Goal: Task Accomplishment & Management: Use online tool/utility

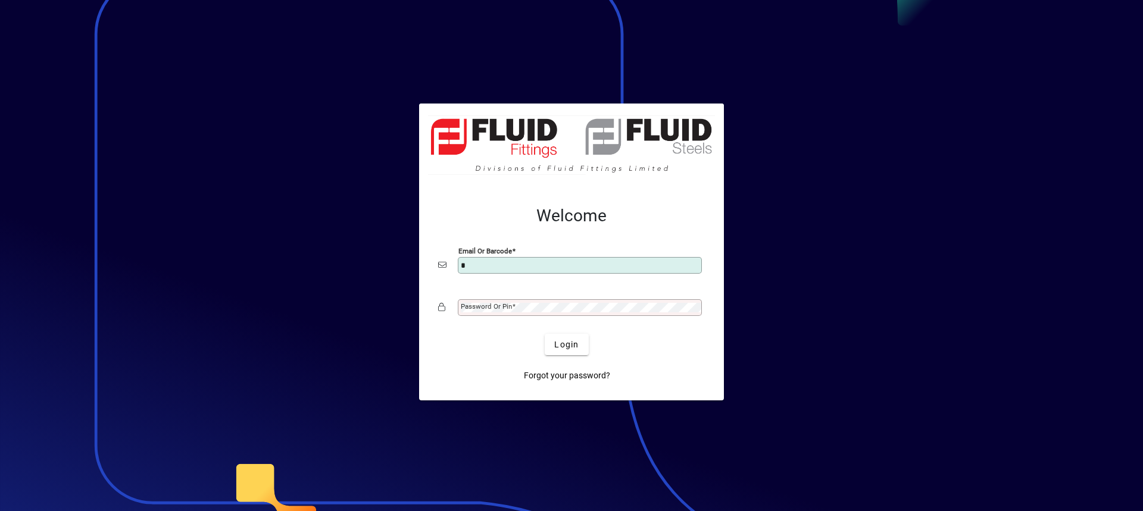
type input "**********"
click at [511, 311] on mat-label "Password or Pin" at bounding box center [486, 306] width 51 height 8
click at [545, 334] on button "Login" at bounding box center [566, 344] width 43 height 21
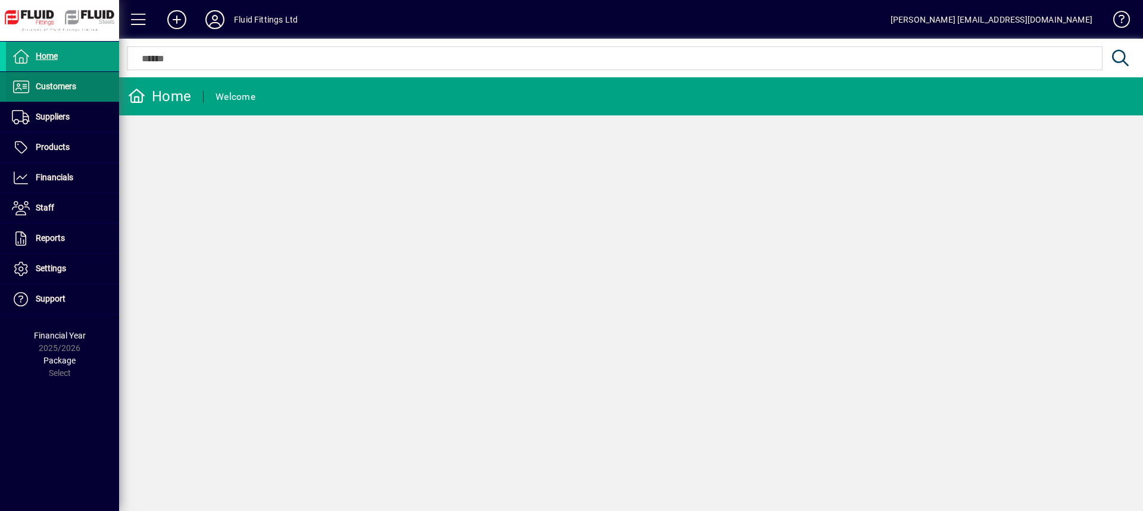
click at [46, 91] on span "Customers" at bounding box center [56, 87] width 40 height 10
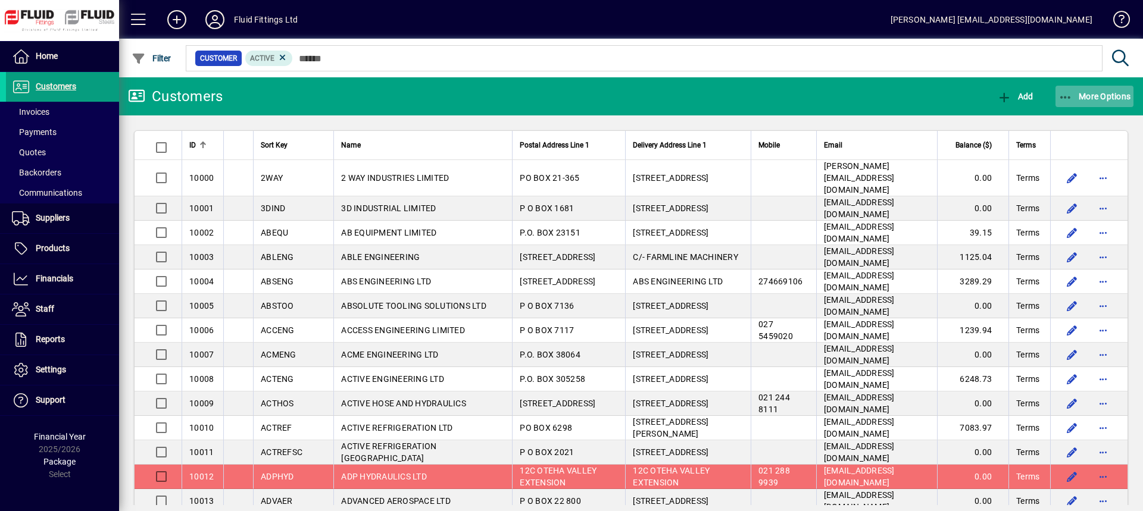
click at [1112, 90] on span "button" at bounding box center [1095, 96] width 79 height 29
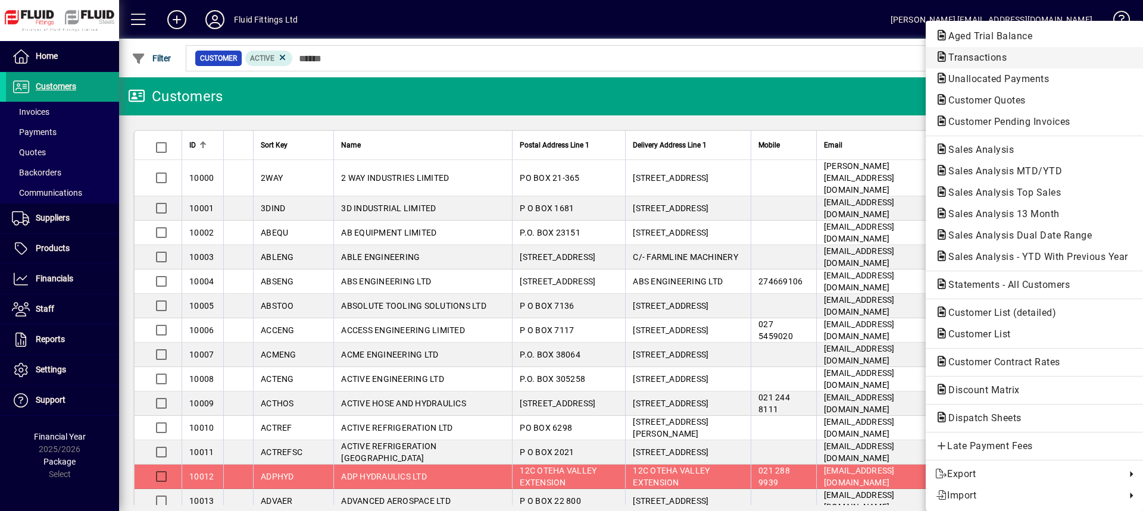
click at [980, 59] on span "Transactions" at bounding box center [973, 57] width 77 height 11
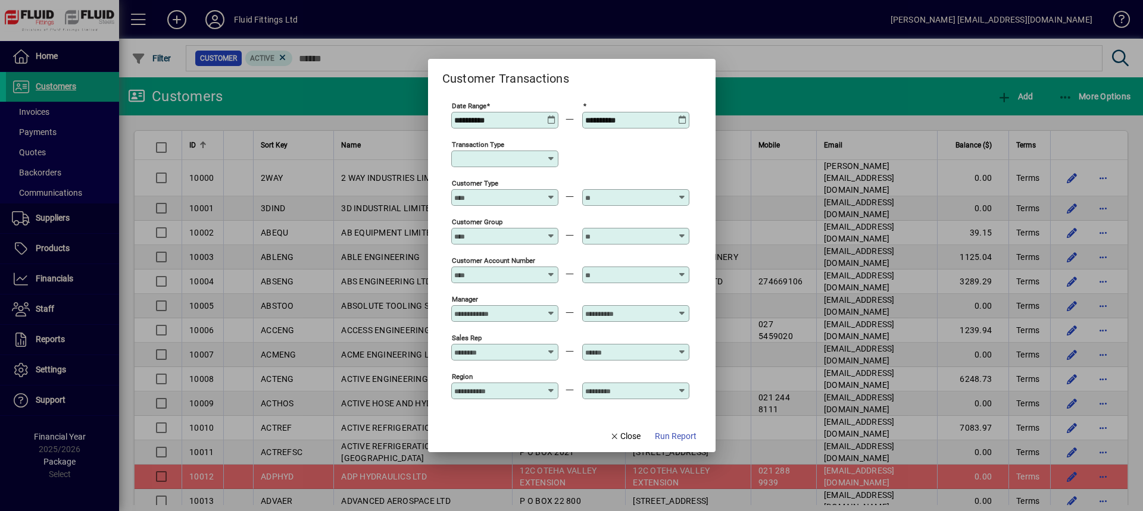
click at [548, 157] on icon at bounding box center [552, 159] width 10 height 10
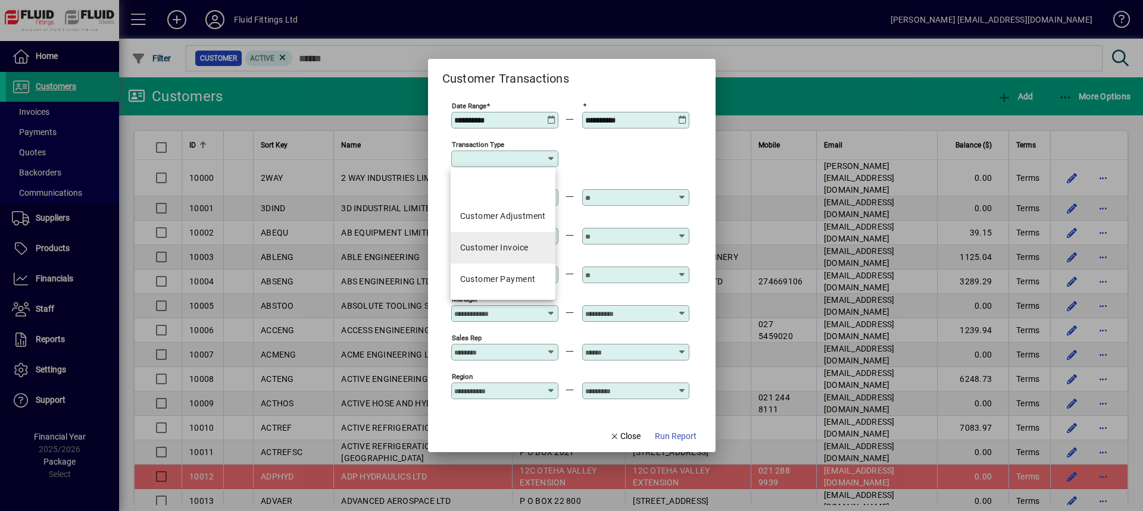
click at [511, 252] on div "Customer Invoice" at bounding box center [494, 248] width 68 height 13
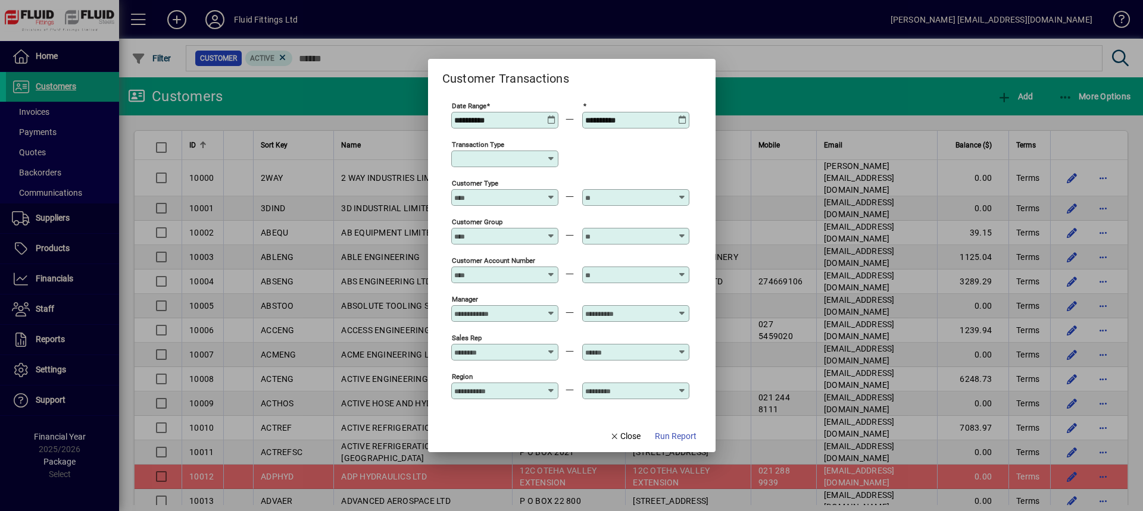
type input "**********"
click at [681, 438] on span "Run Report" at bounding box center [676, 436] width 42 height 13
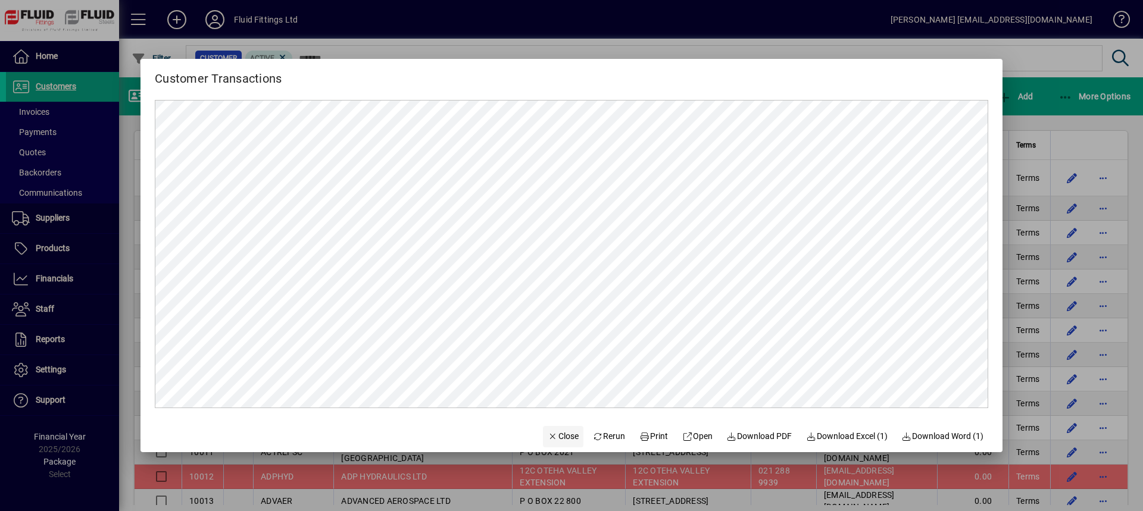
click at [554, 436] on span "Close" at bounding box center [563, 436] width 31 height 13
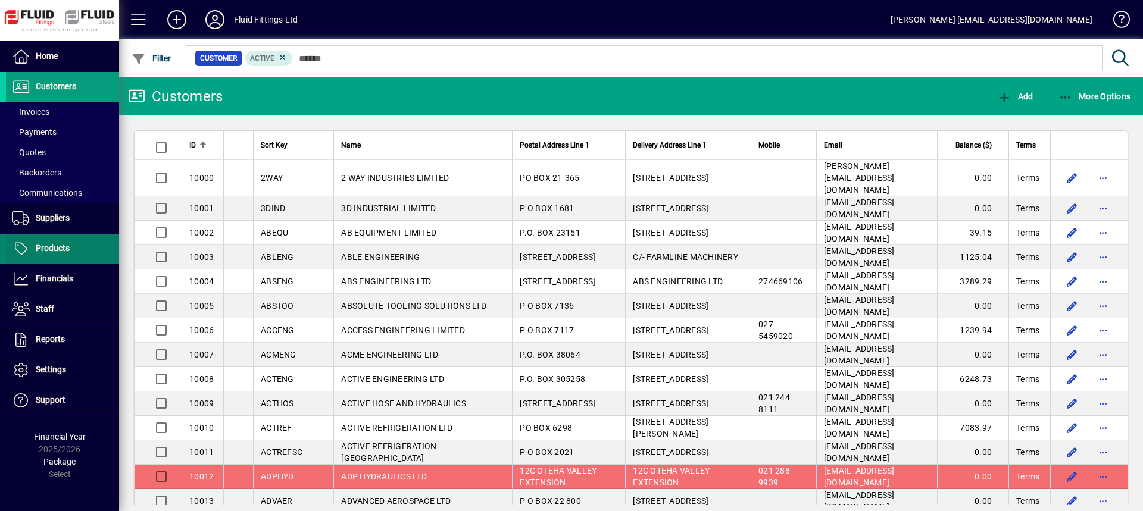
click at [70, 241] on span at bounding box center [62, 249] width 113 height 29
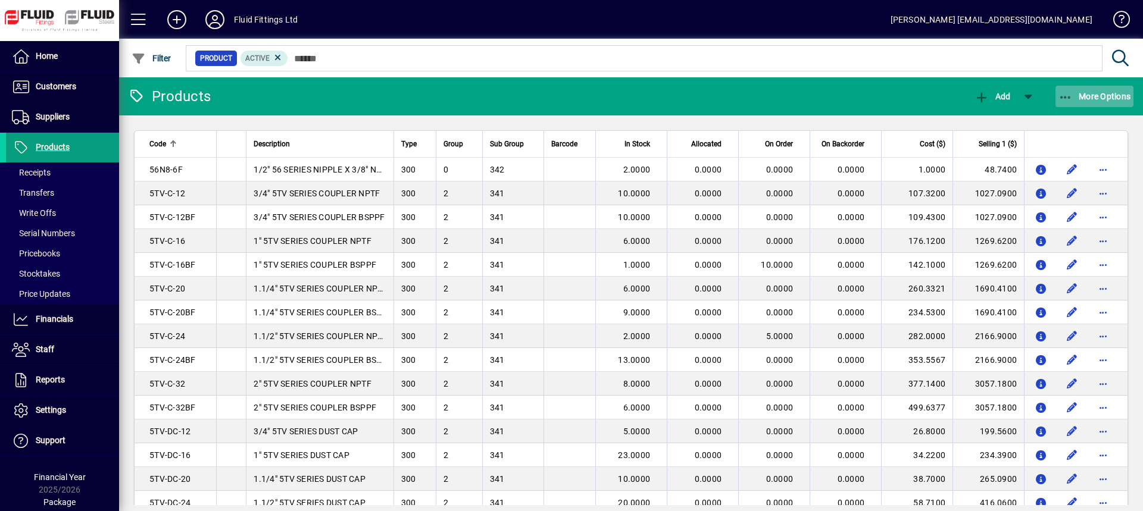
click at [1088, 91] on span "button" at bounding box center [1095, 96] width 79 height 29
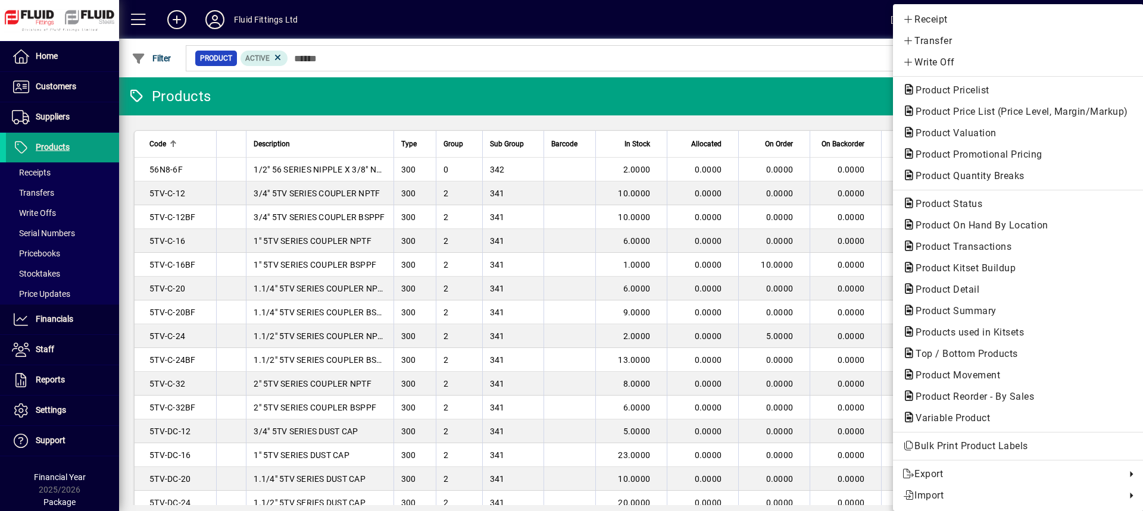
click at [58, 118] on div at bounding box center [571, 255] width 1143 height 511
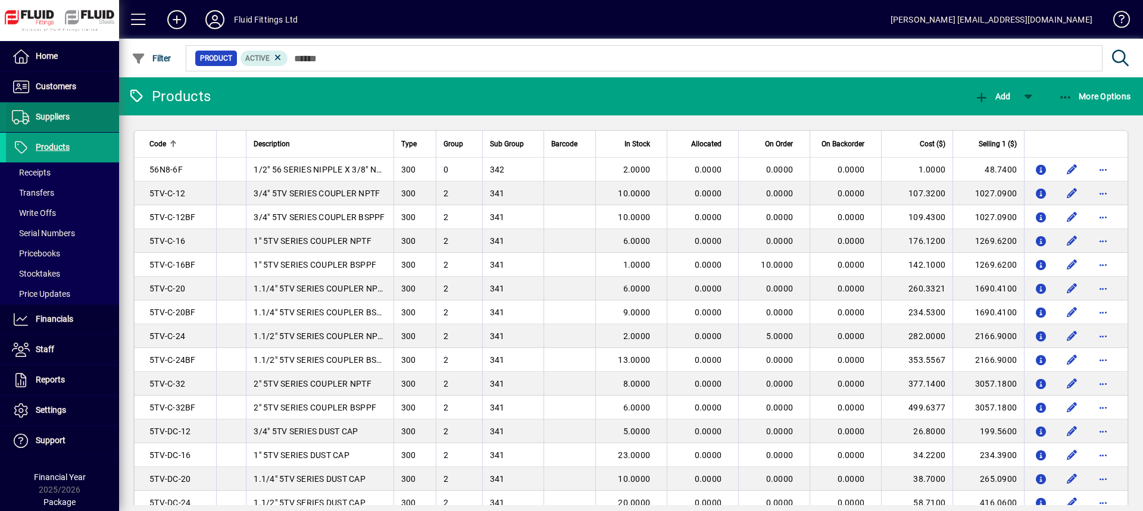
click at [61, 117] on span "Suppliers" at bounding box center [53, 117] width 34 height 10
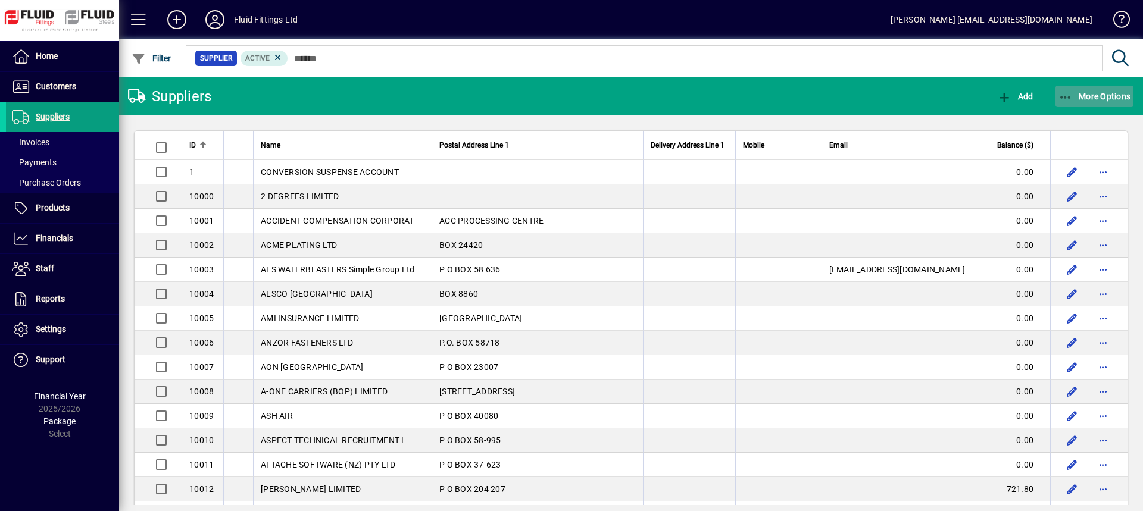
click at [1113, 95] on span "More Options" at bounding box center [1095, 97] width 73 height 10
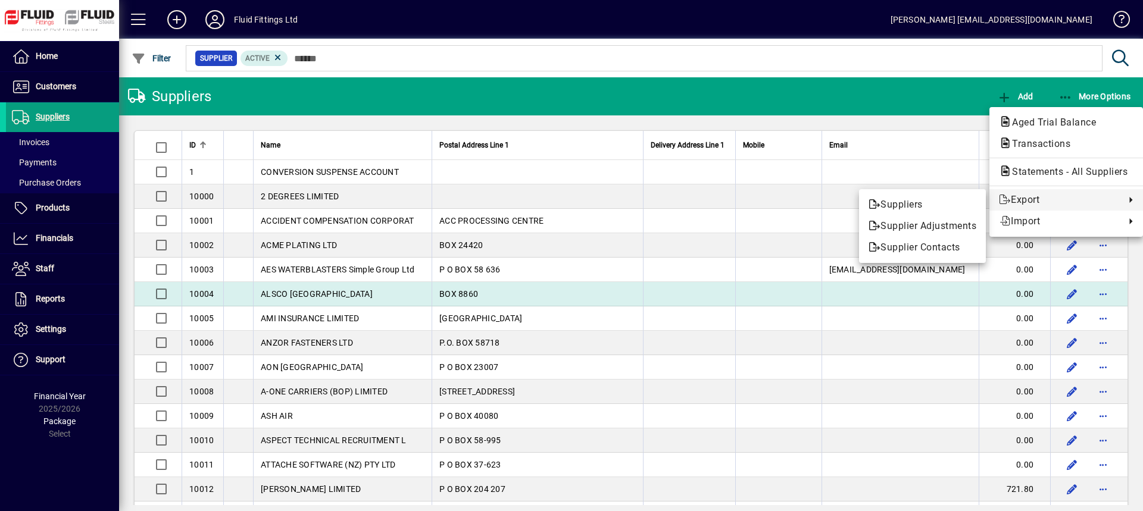
click at [679, 285] on div at bounding box center [571, 255] width 1143 height 511
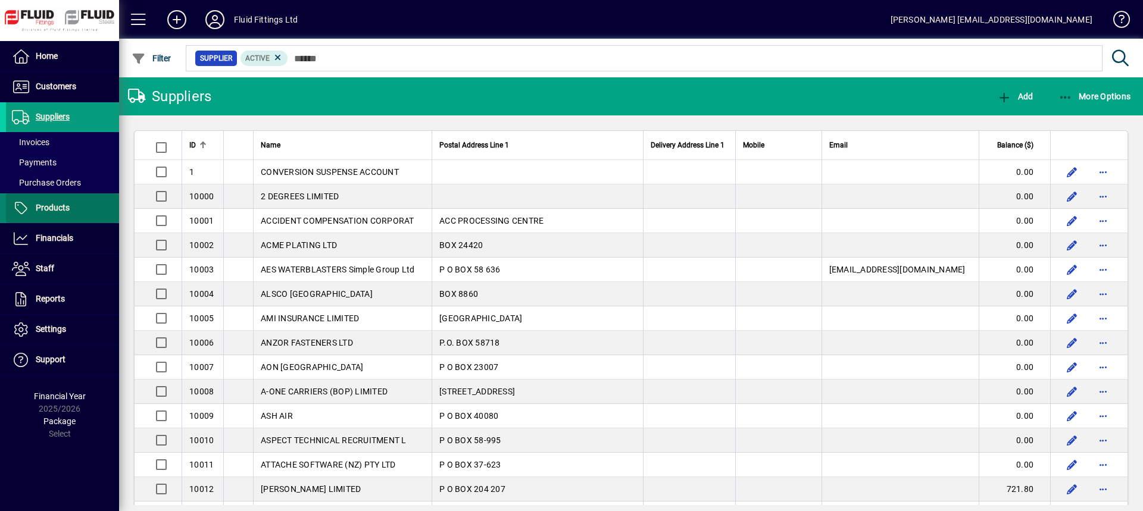
click at [68, 210] on span "Products" at bounding box center [53, 208] width 34 height 10
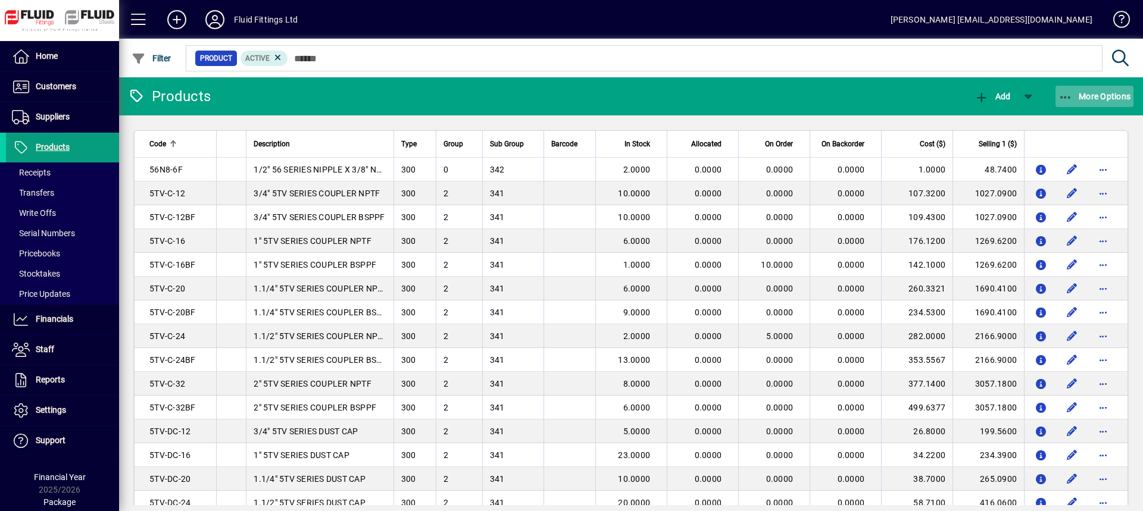
click at [1087, 97] on span "More Options" at bounding box center [1095, 97] width 73 height 10
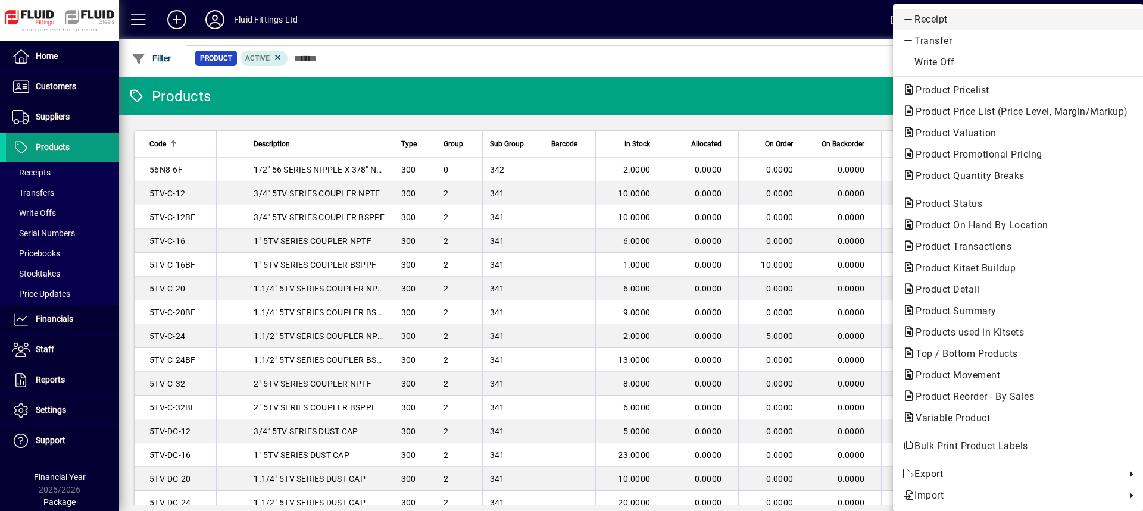
click at [939, 18] on span "Receipt" at bounding box center [1019, 20] width 232 height 14
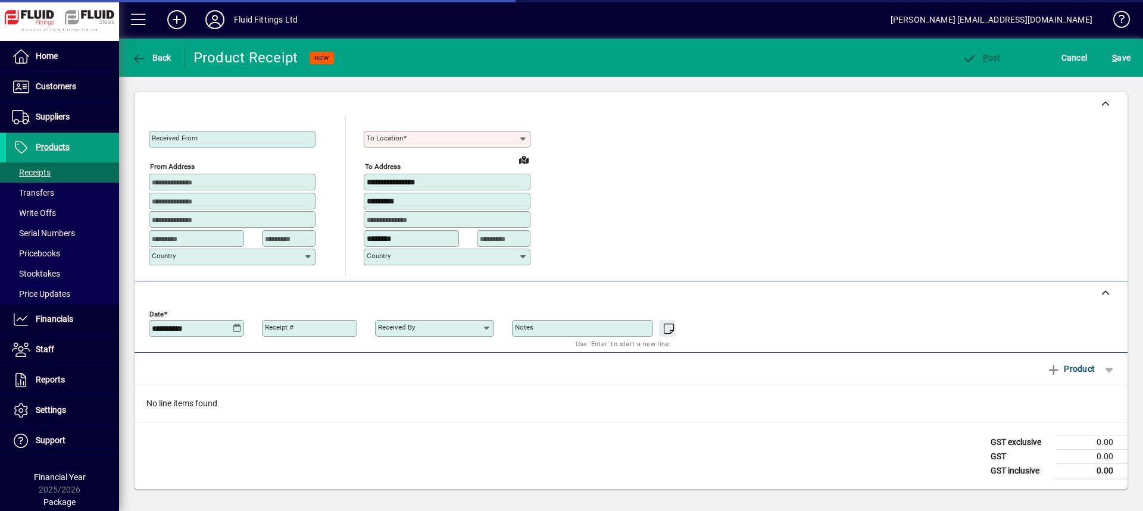
type input "********"
type input "**********"
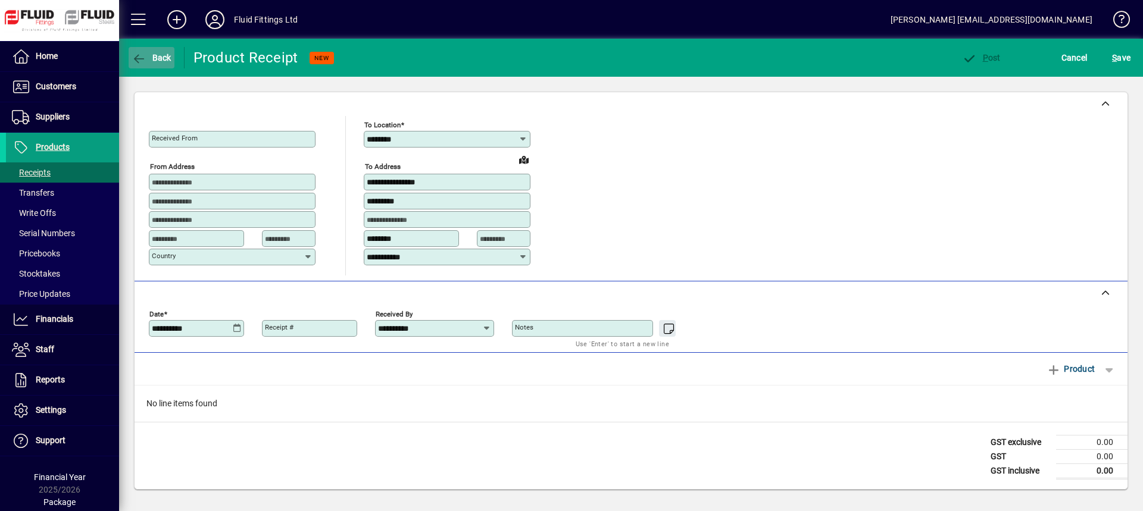
click at [153, 55] on span "Back" at bounding box center [152, 58] width 40 height 10
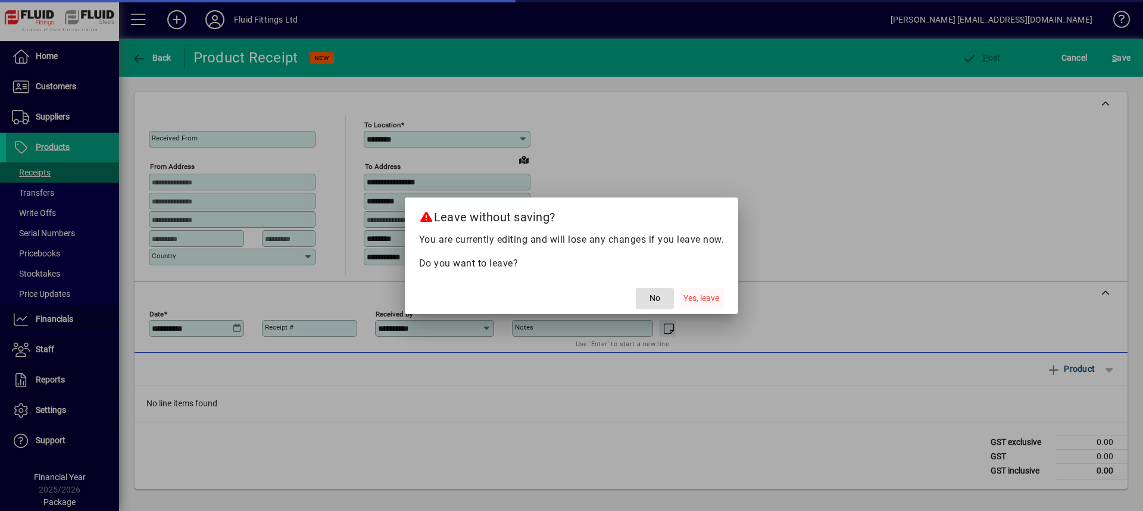
click at [709, 295] on span "Yes, leave" at bounding box center [702, 298] width 36 height 13
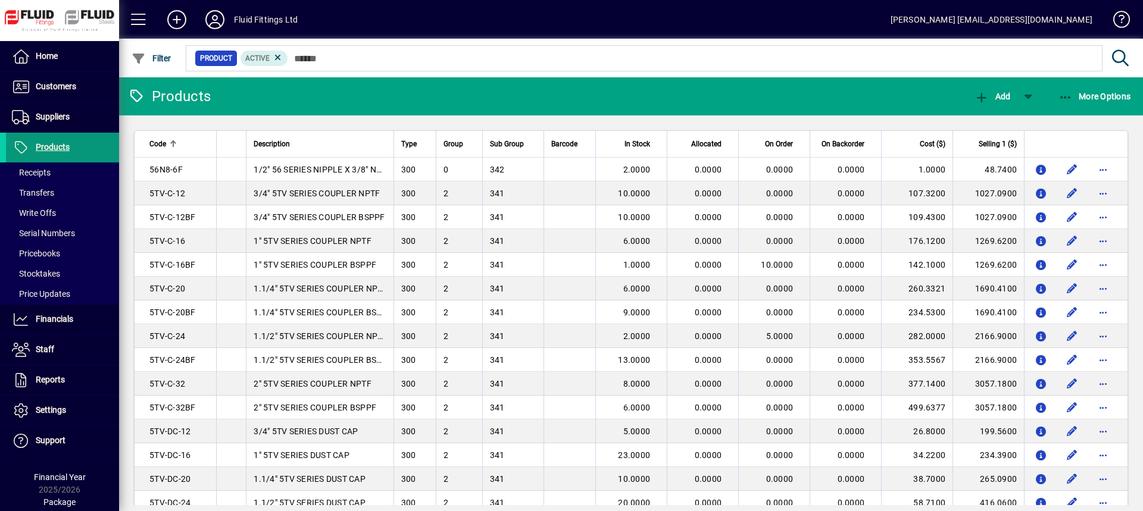
click at [69, 146] on span "Products" at bounding box center [38, 148] width 64 height 14
click at [56, 89] on span "Customers" at bounding box center [56, 87] width 40 height 10
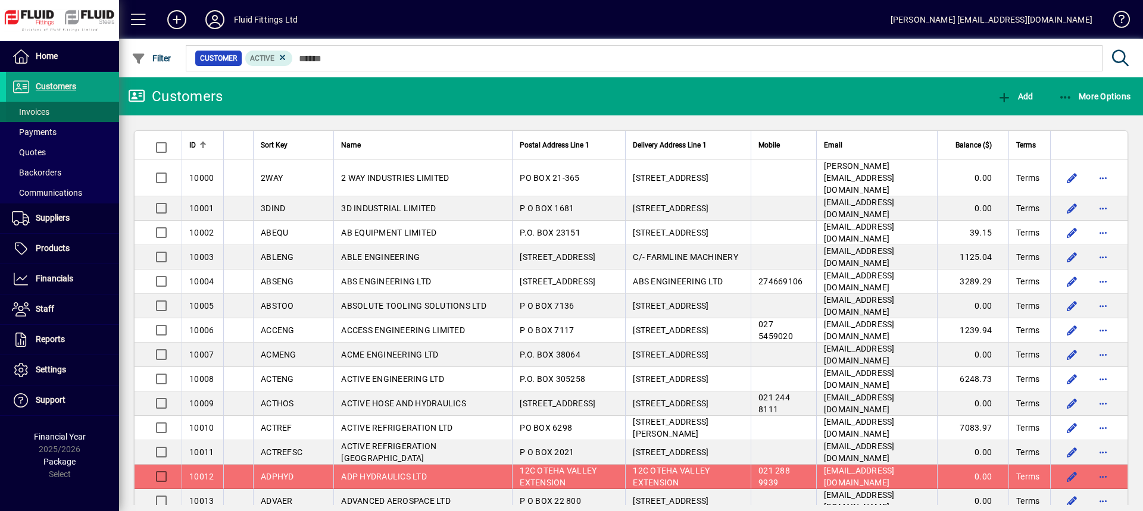
click at [55, 113] on span at bounding box center [62, 112] width 113 height 29
